Goal: Find specific page/section: Find specific page/section

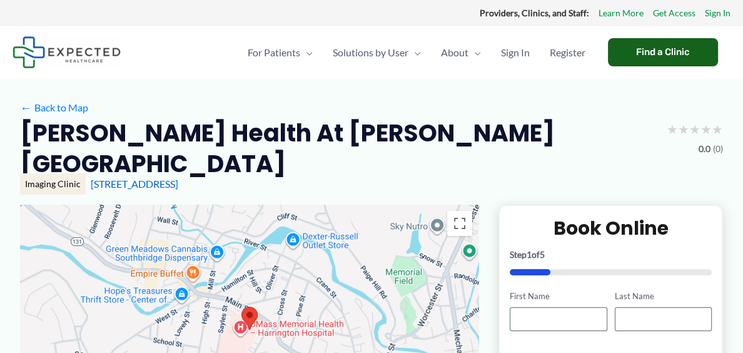
click at [659, 46] on div "Find a Clinic" at bounding box center [663, 52] width 110 height 28
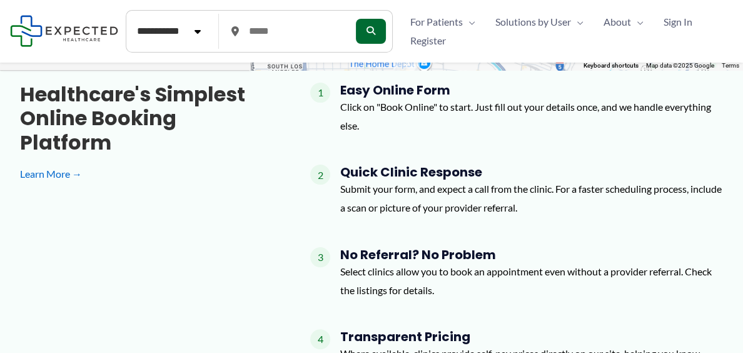
scroll to position [266, 0]
